Goal: Transaction & Acquisition: Book appointment/travel/reservation

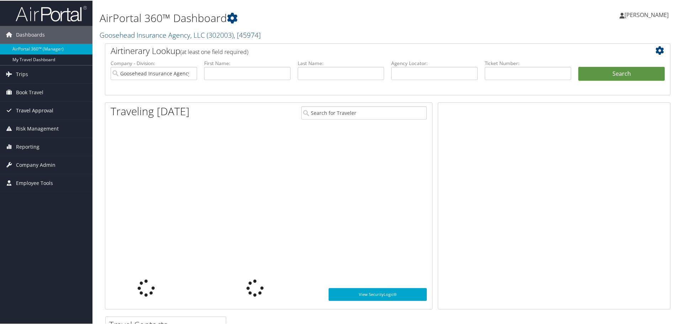
click at [44, 110] on span "Travel Approval" at bounding box center [34, 110] width 37 height 18
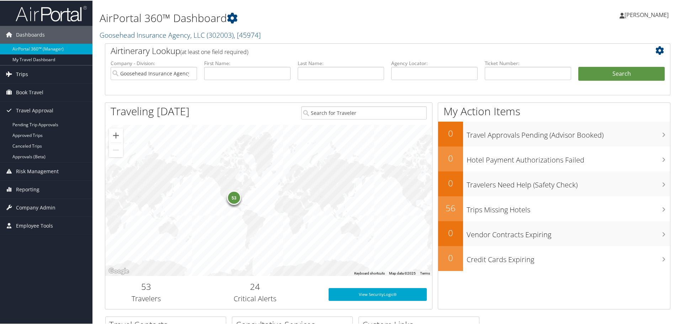
click at [30, 74] on link "Trips" at bounding box center [46, 74] width 92 height 18
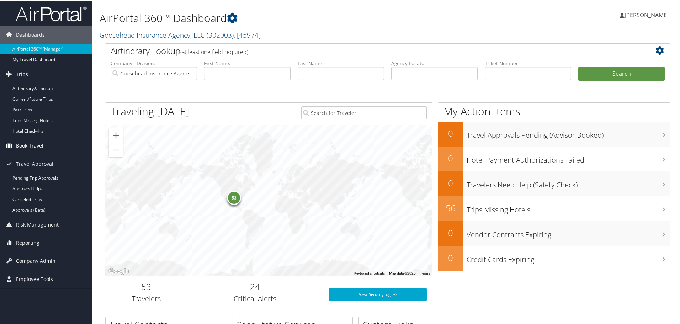
click at [30, 148] on span "Book Travel" at bounding box center [29, 145] width 27 height 18
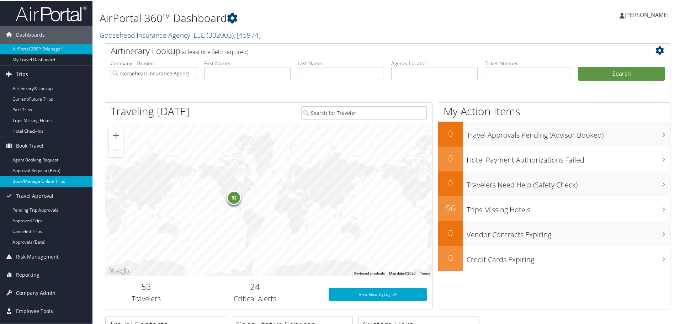
click at [31, 181] on link "Book/Manage Online Trips" at bounding box center [46, 180] width 92 height 11
click at [48, 180] on link "Book/Manage Online Trips" at bounding box center [46, 180] width 92 height 11
